Goal: Check status: Check status

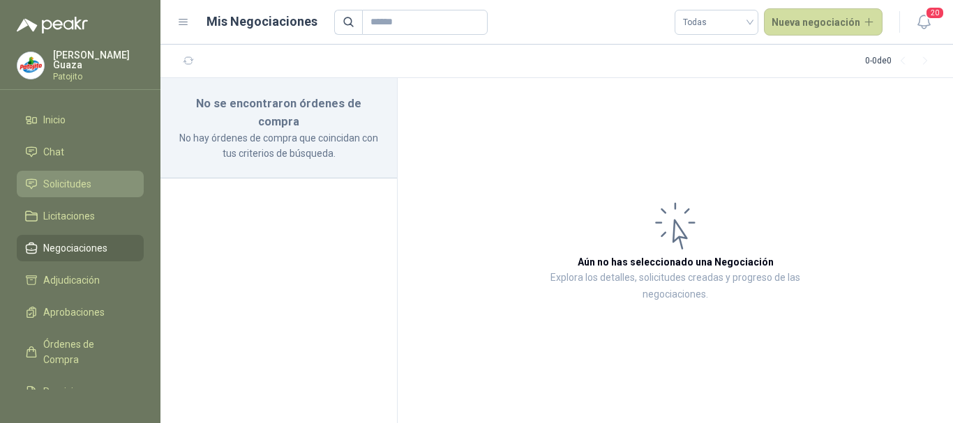
click at [77, 179] on span "Solicitudes" at bounding box center [67, 183] width 48 height 15
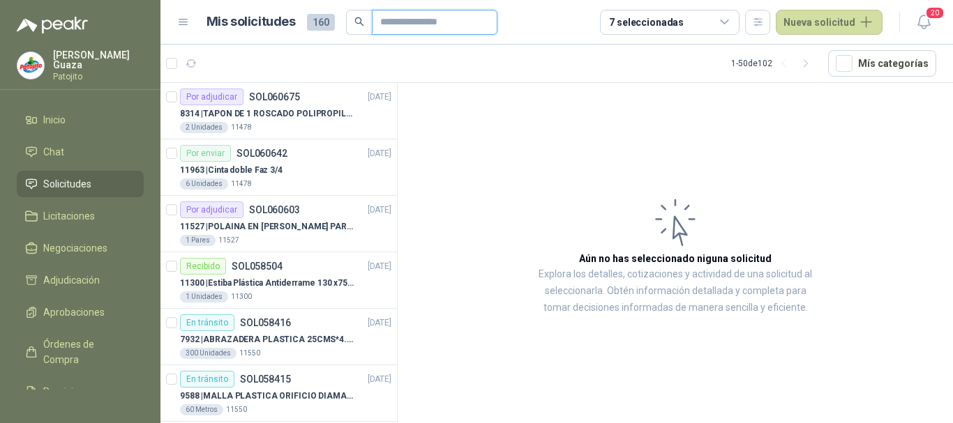
click at [427, 24] on input "text" at bounding box center [429, 22] width 98 height 24
type input "*******"
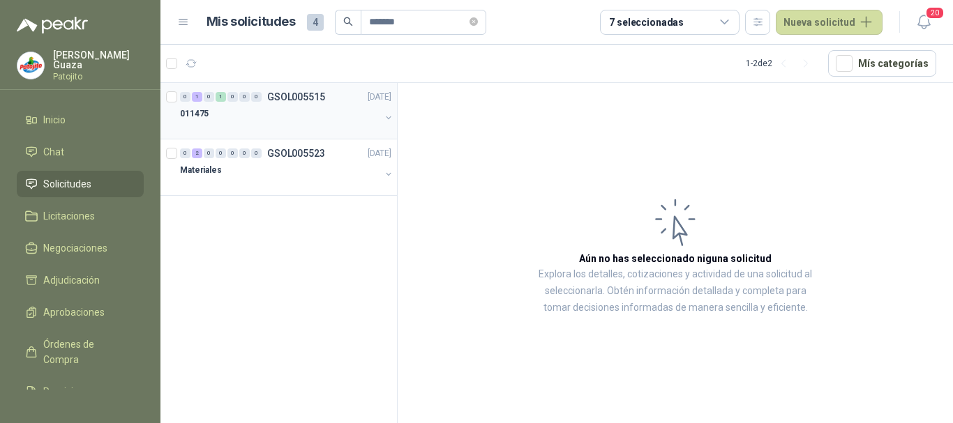
click at [296, 94] on p "GSOL005515" at bounding box center [296, 97] width 58 height 10
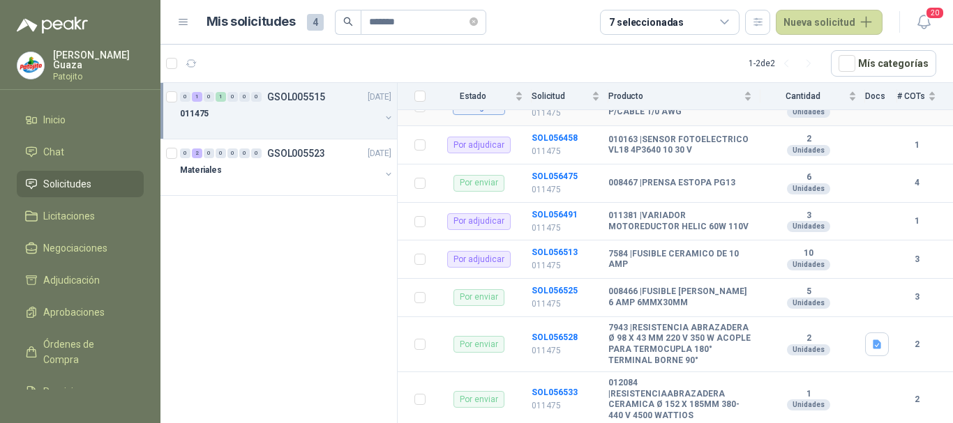
scroll to position [279, 0]
click at [560, 256] on b "SOL056513" at bounding box center [554, 251] width 46 height 10
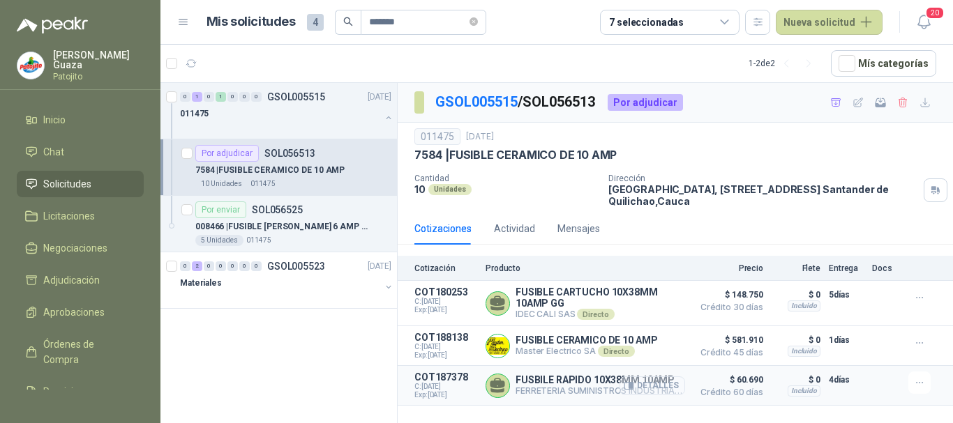
click at [666, 390] on button "Detalles" at bounding box center [652, 386] width 66 height 19
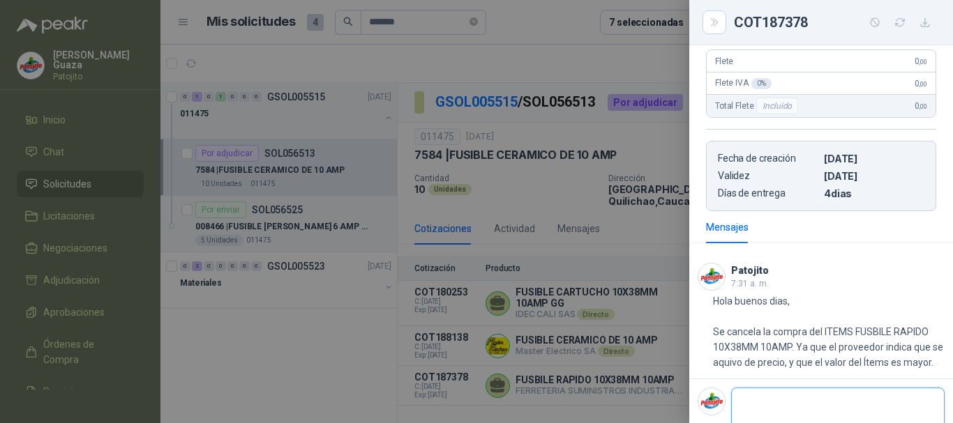
scroll to position [319, 0]
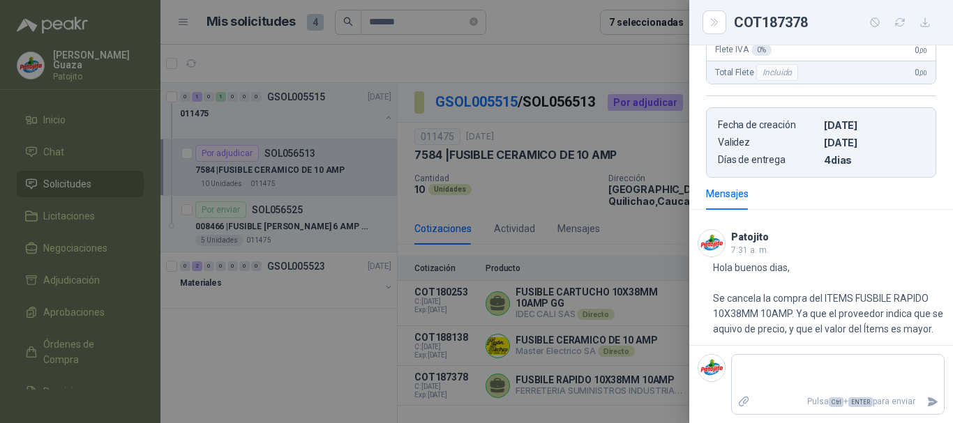
drag, startPoint x: 259, startPoint y: 325, endPoint x: 623, endPoint y: 282, distance: 366.5
click at [260, 325] on div at bounding box center [476, 211] width 953 height 423
